Goal: Task Accomplishment & Management: Use online tool/utility

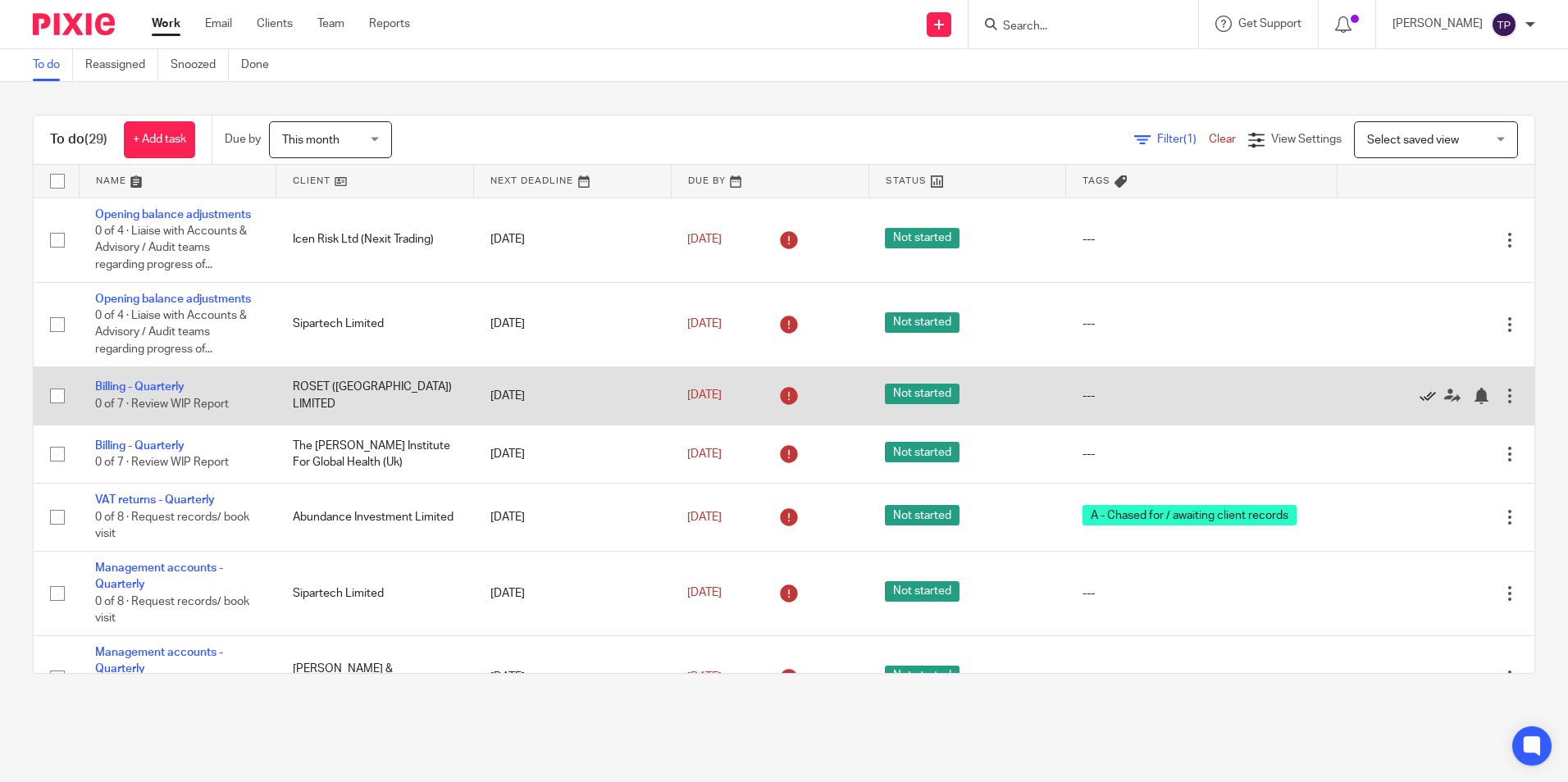
click at [1419, 398] on icon at bounding box center [1427, 396] width 16 height 16
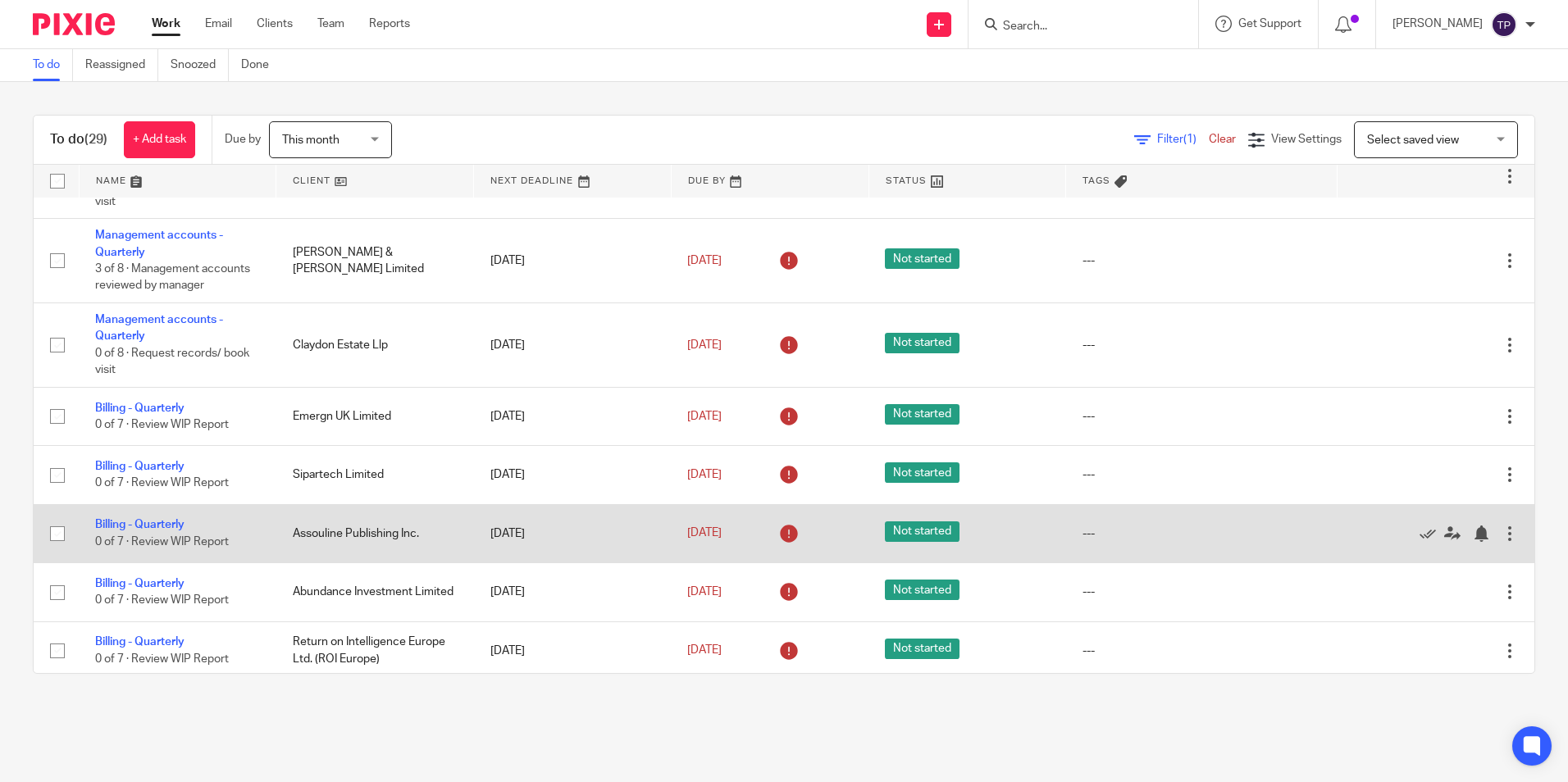
scroll to position [409, 0]
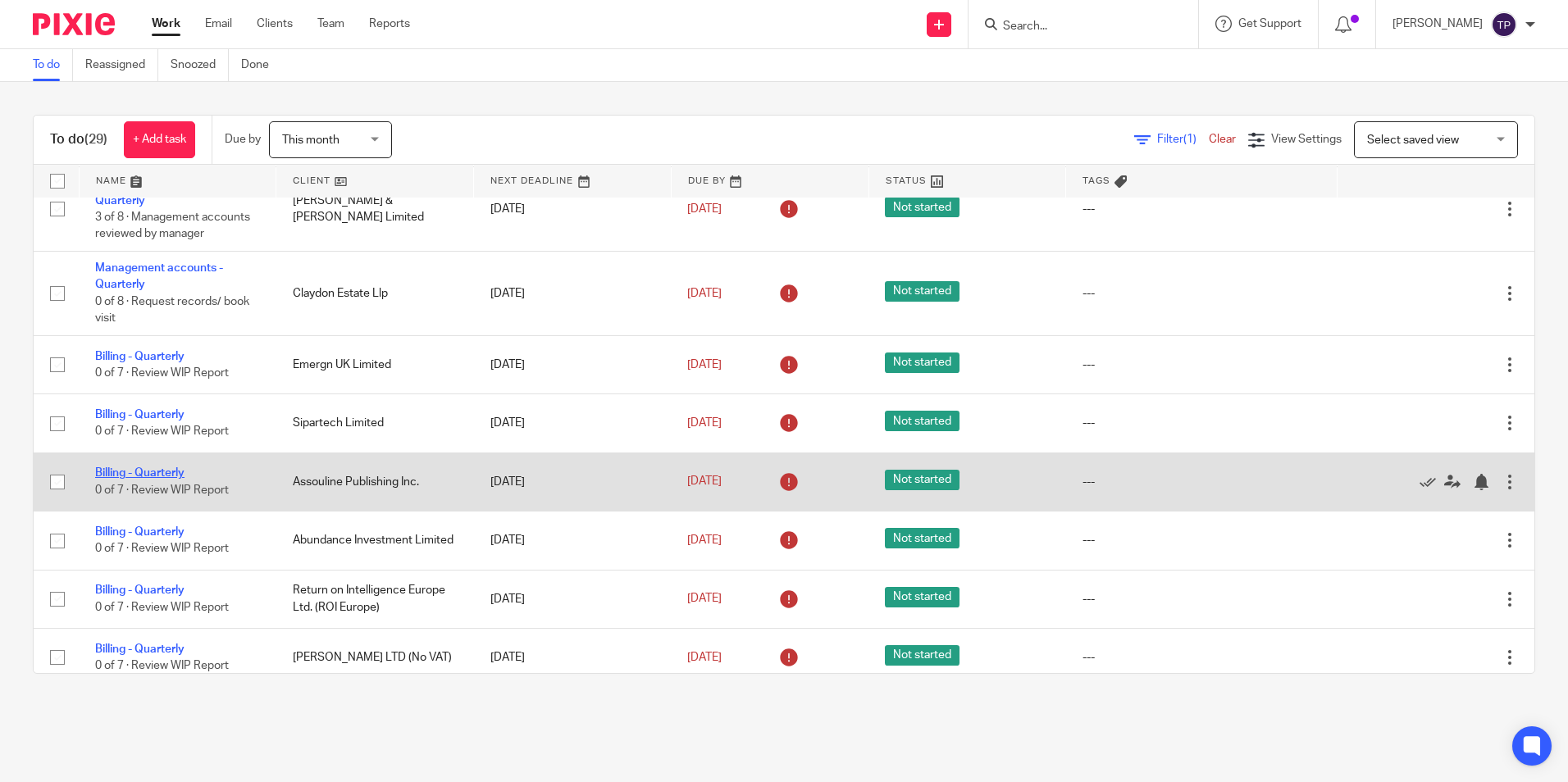
click at [160, 469] on link "Billing - Quarterly" at bounding box center [140, 472] width 90 height 12
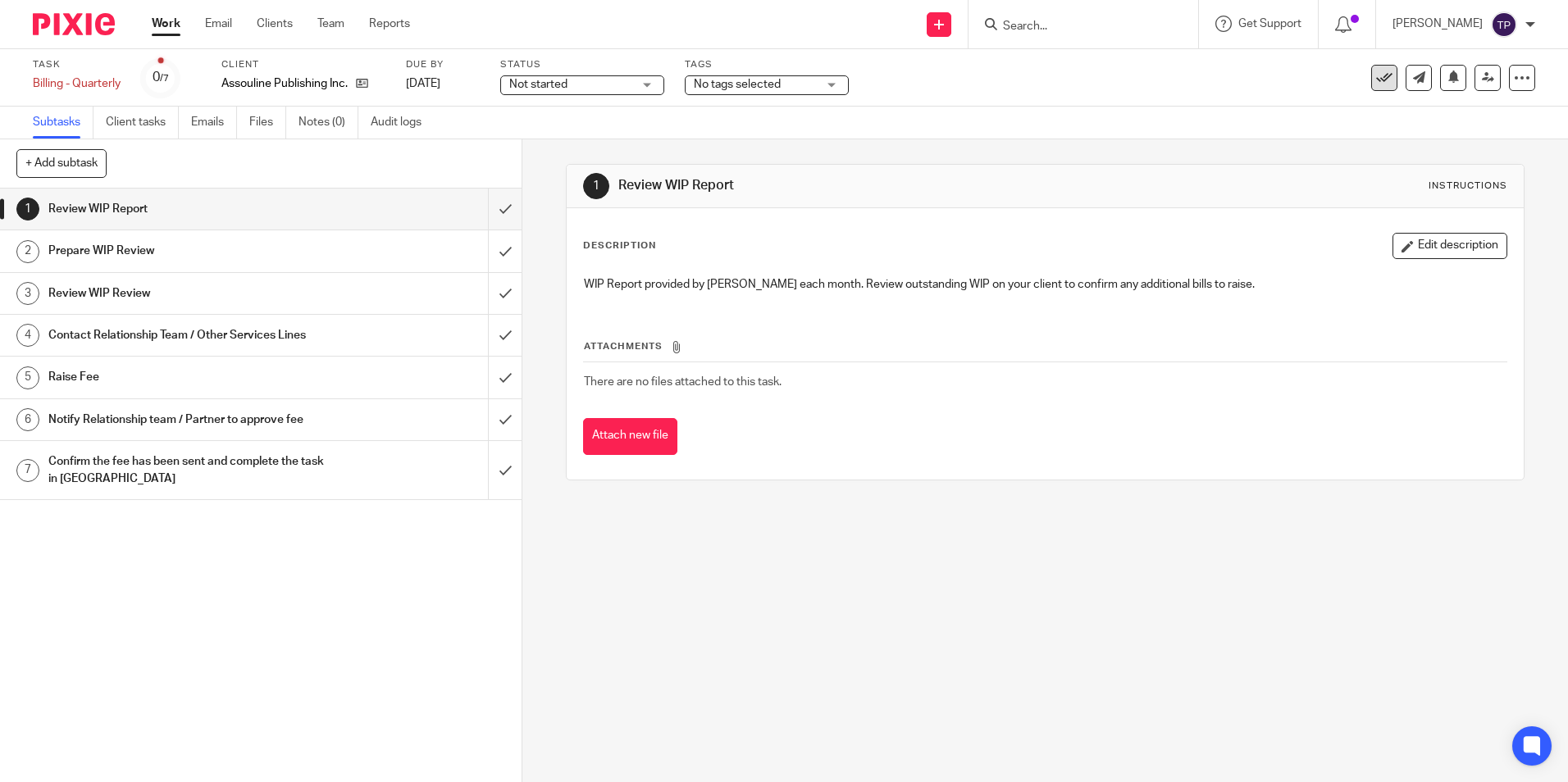
click at [1376, 80] on icon at bounding box center [1384, 78] width 16 height 16
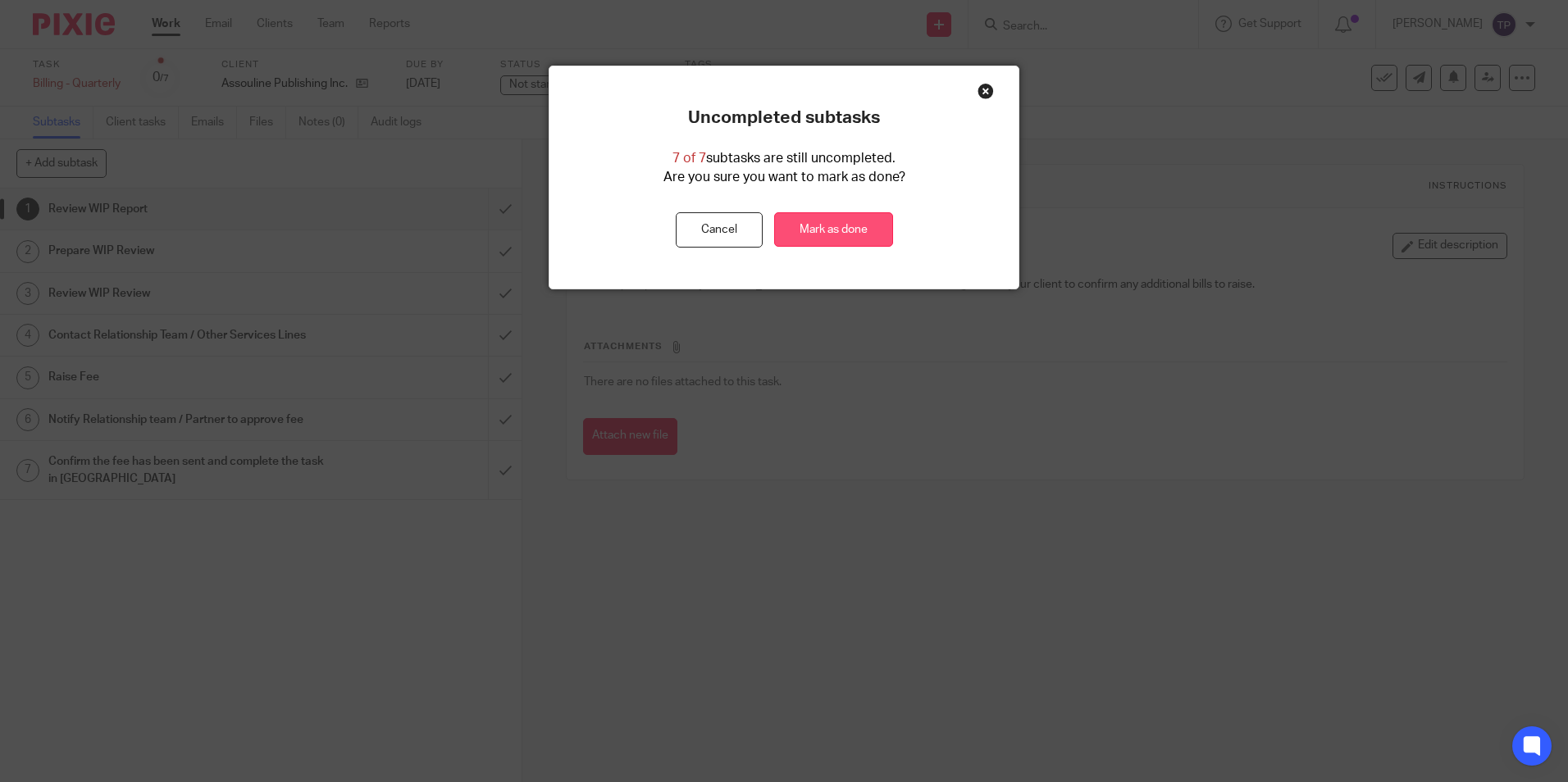
click at [833, 237] on link "Mark as done" at bounding box center [833, 229] width 119 height 35
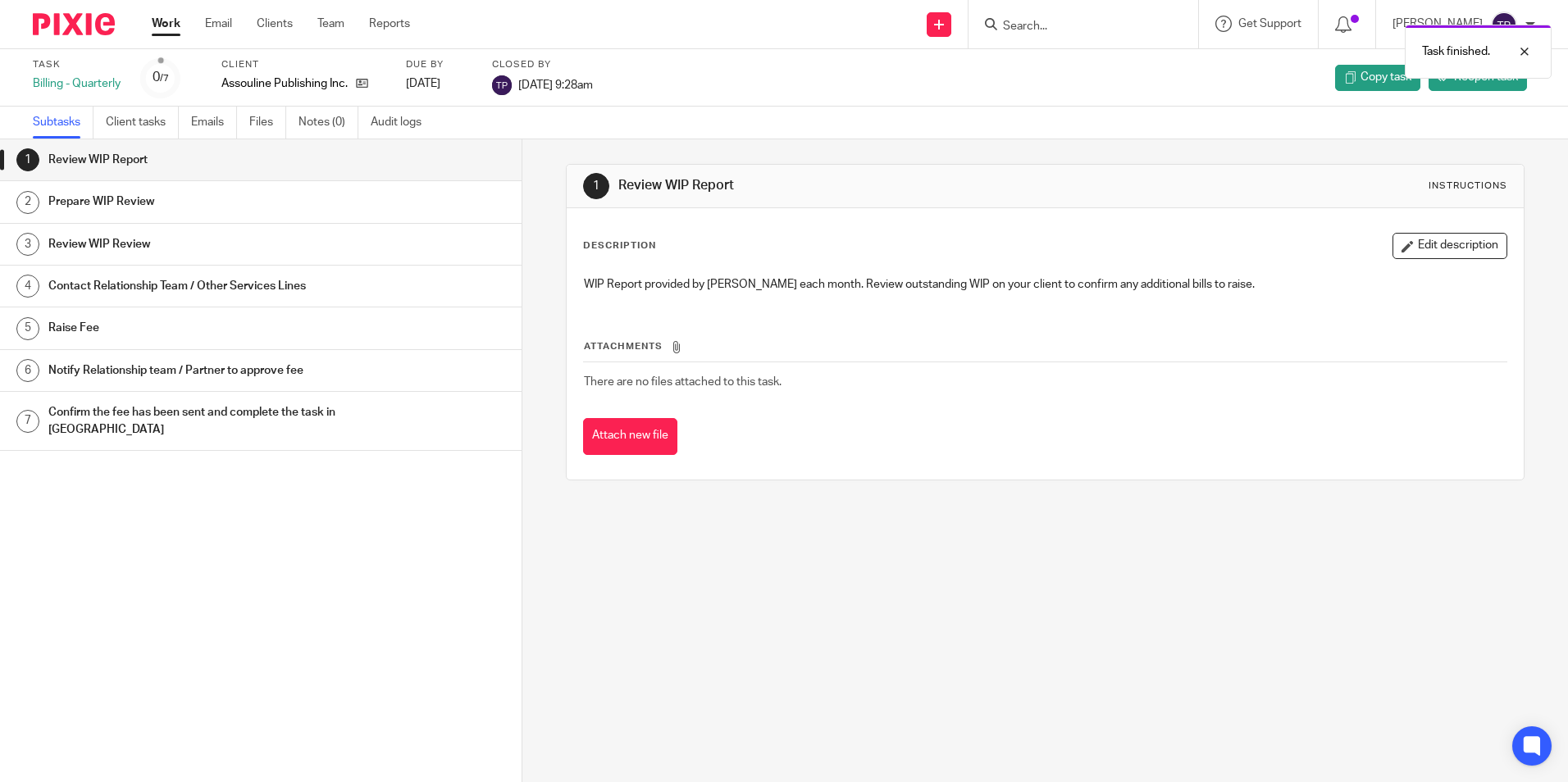
click at [106, 33] on img at bounding box center [74, 24] width 82 height 22
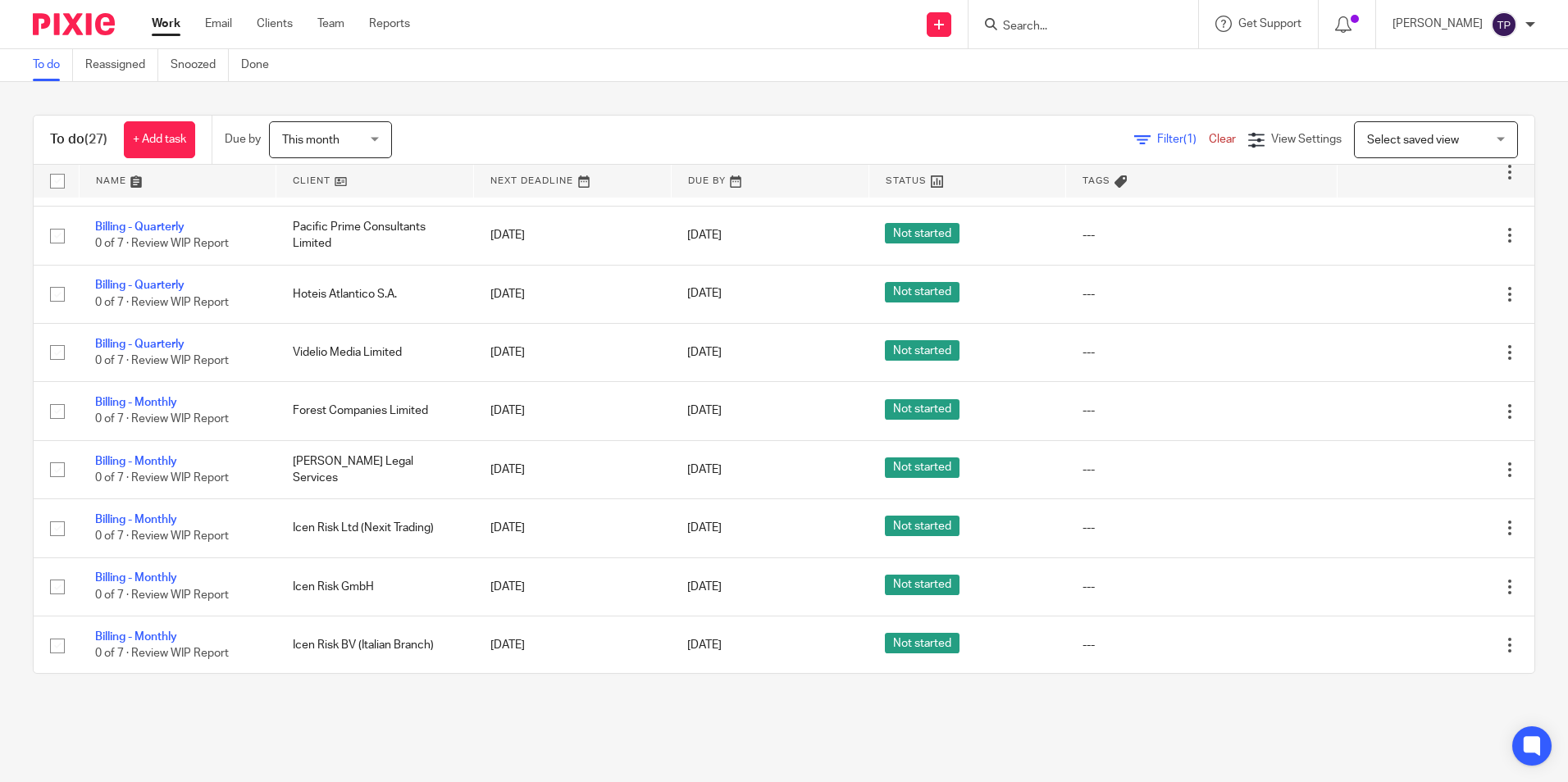
scroll to position [1398, 0]
